Goal: Information Seeking & Learning: Check status

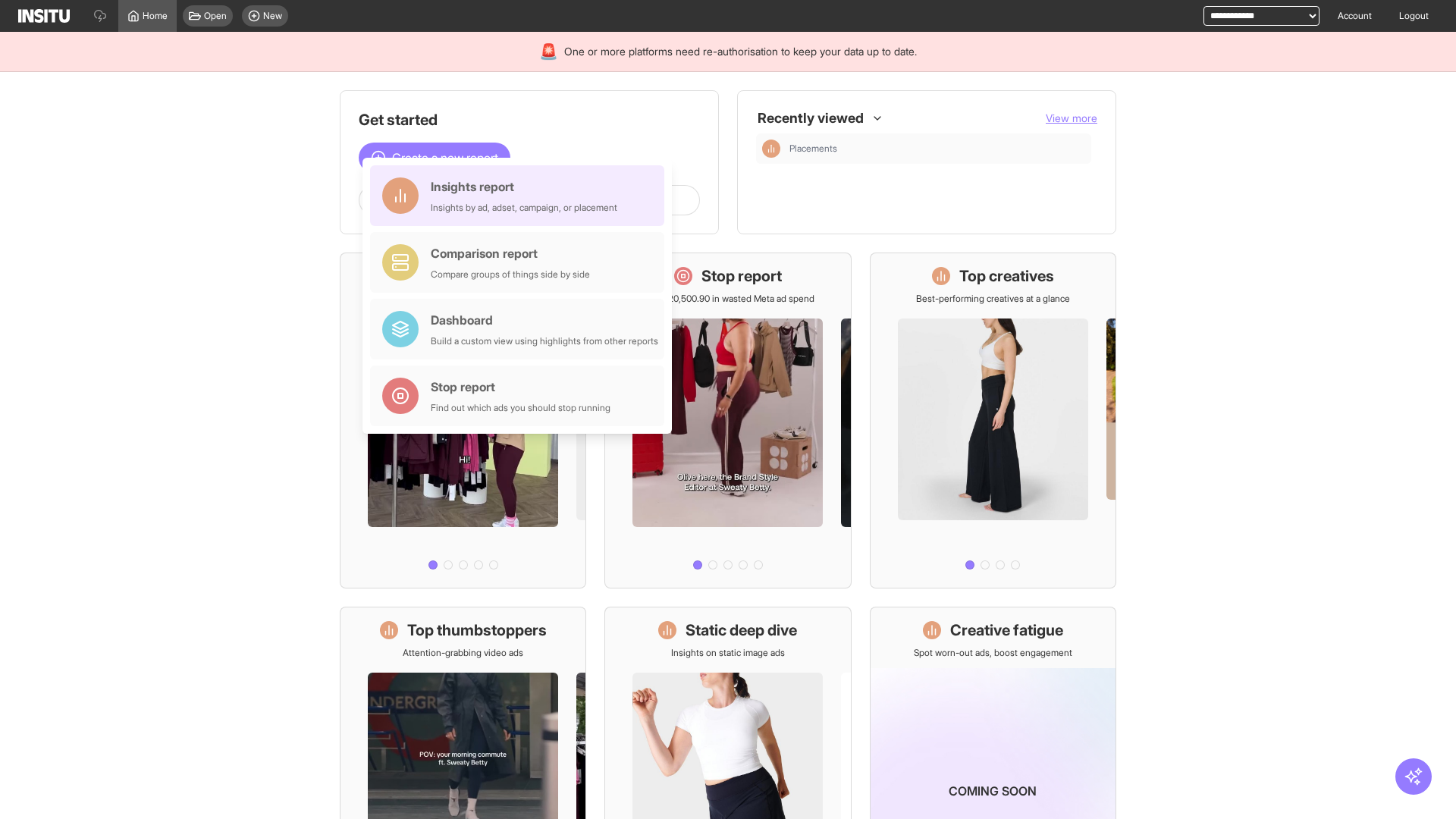
click at [521, 196] on div "Insights report Insights by ad, adset, campaign, or placement" at bounding box center [524, 195] width 186 height 36
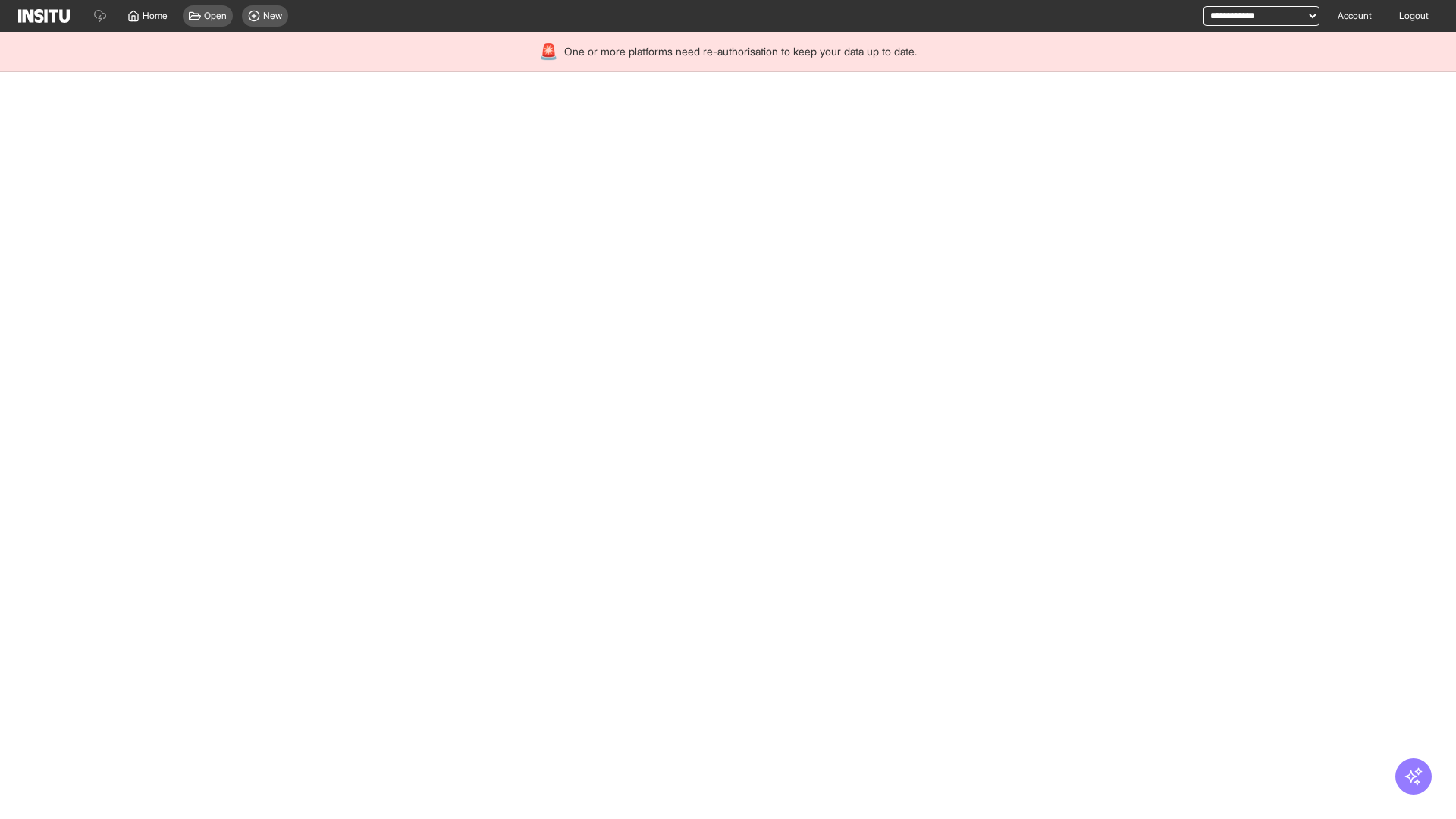
select select "**"
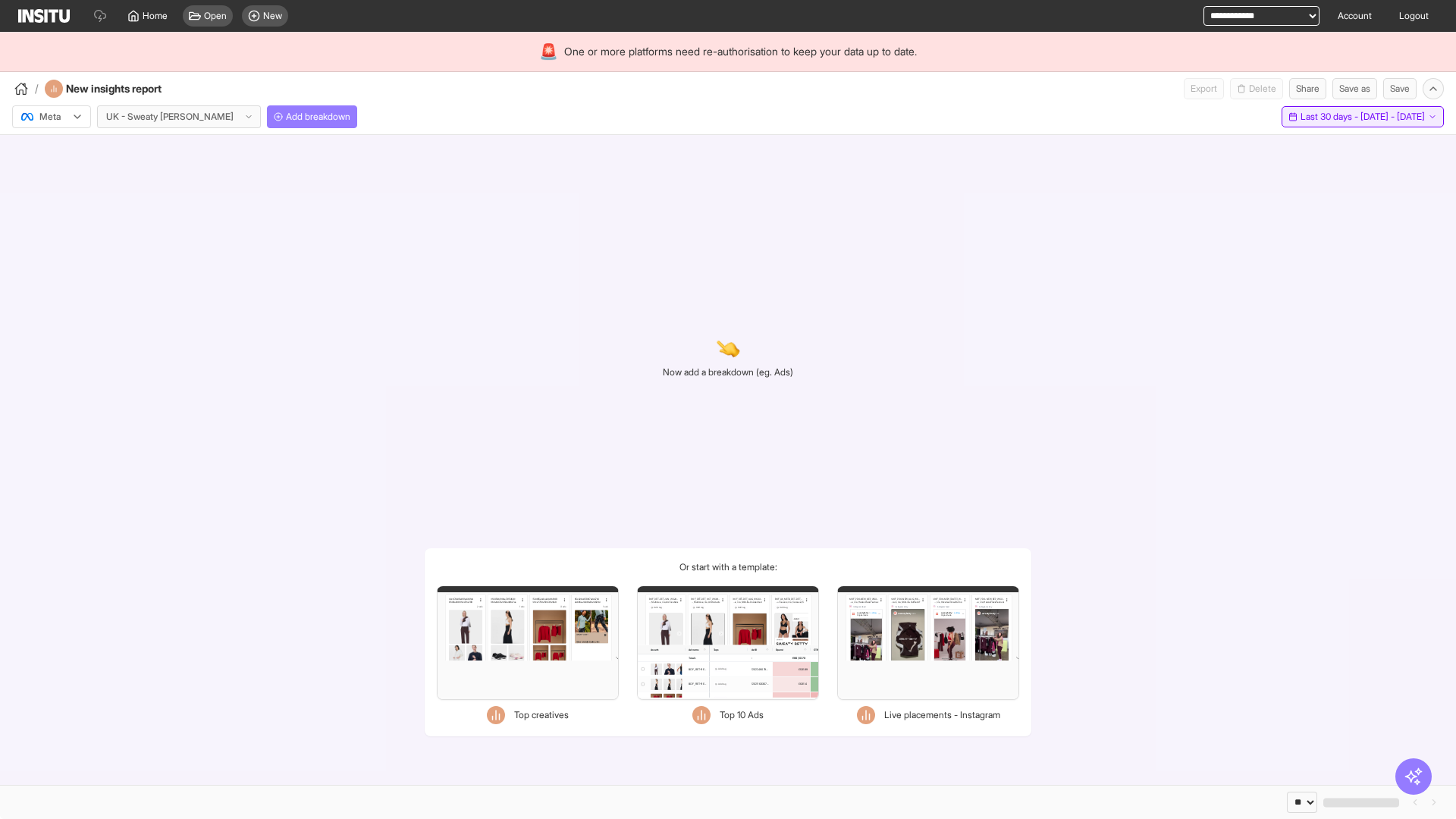
click at [1327, 117] on span "Last 30 days - [DATE] - [DATE]" at bounding box center [1363, 117] width 125 height 12
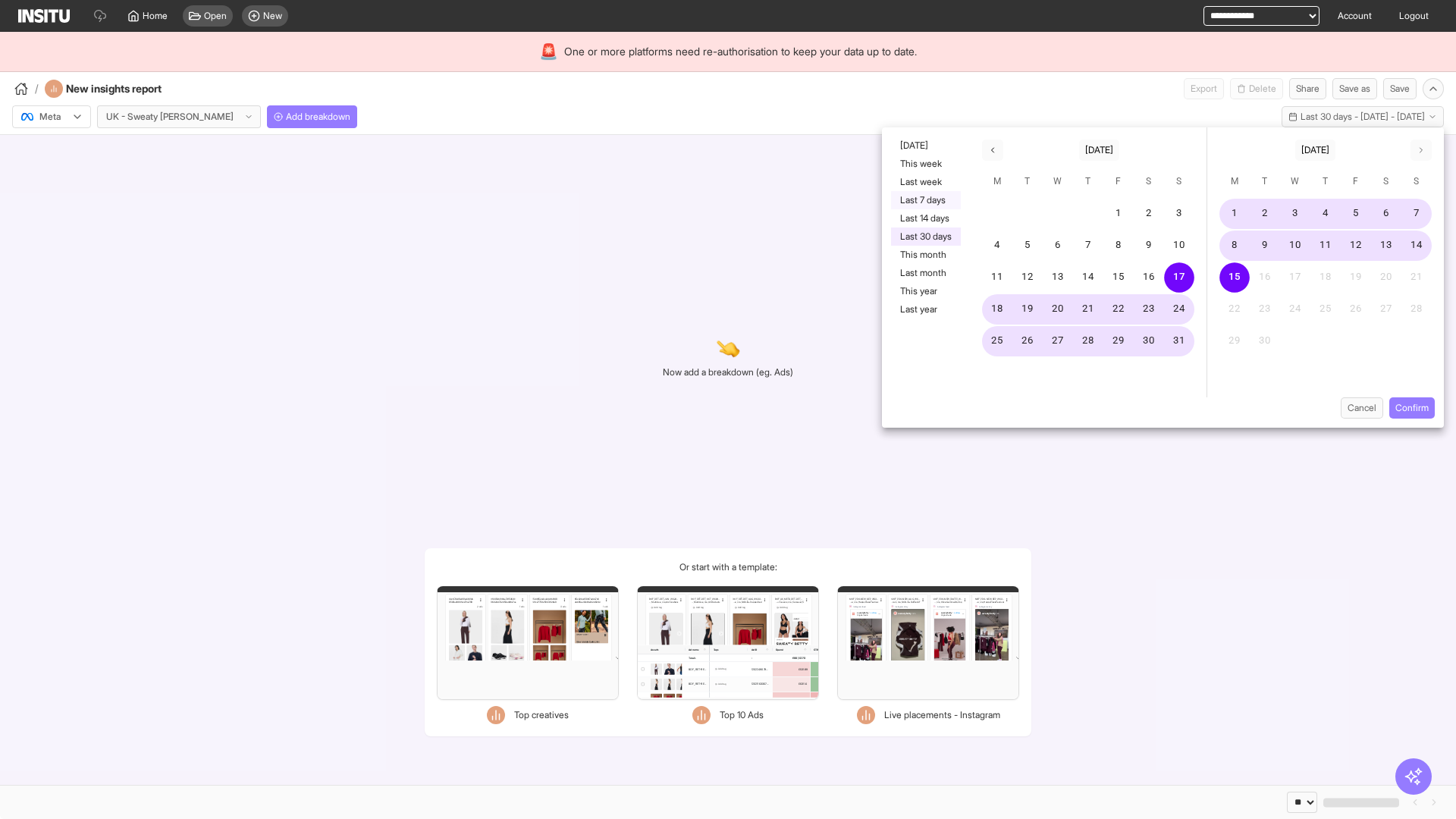
click at [925, 200] on button "Last 7 days" at bounding box center [926, 200] width 69 height 18
